Goal: Navigation & Orientation: Find specific page/section

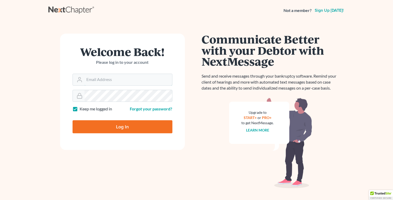
type input "semmaj1972@gmail.com"
click at [119, 133] on input "Log In" at bounding box center [123, 126] width 100 height 13
type input "Thinking..."
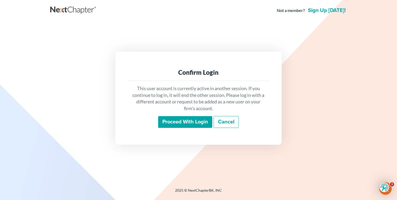
click at [175, 121] on input "Proceed with login" at bounding box center [185, 122] width 54 height 12
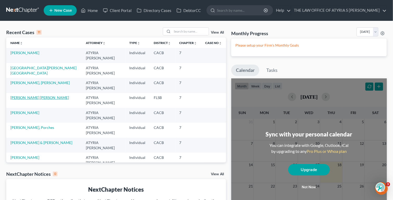
click at [31, 95] on link "[PERSON_NAME] [PERSON_NAME]" at bounding box center [39, 97] width 58 height 4
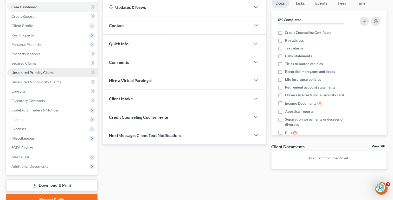
scroll to position [52, 0]
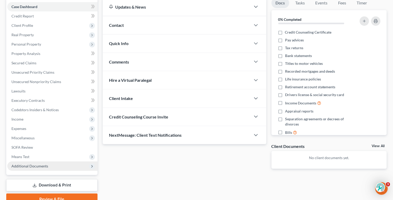
click at [43, 164] on span "Additional Documents" at bounding box center [29, 165] width 37 height 4
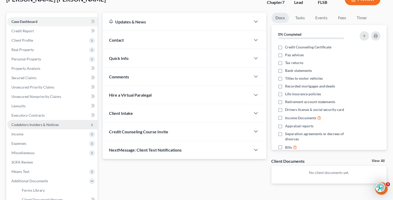
scroll to position [19, 0]
